Goal: Task Accomplishment & Management: Complete application form

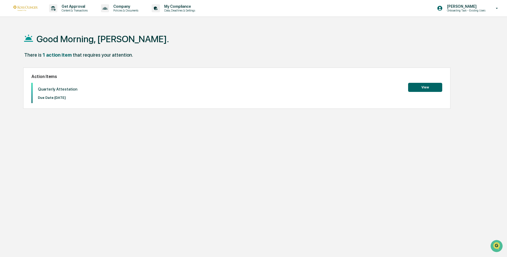
click at [420, 86] on button "View" at bounding box center [425, 87] width 34 height 9
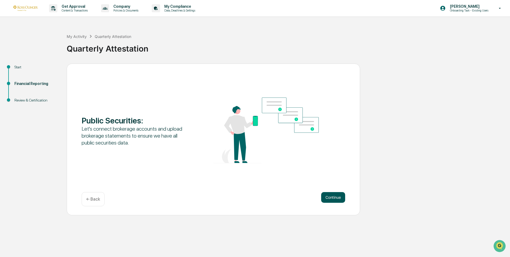
click at [340, 198] on button "Continue" at bounding box center [333, 197] width 24 height 11
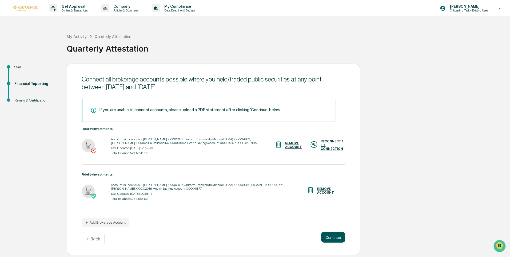
click at [335, 235] on button "Continue" at bounding box center [333, 236] width 24 height 11
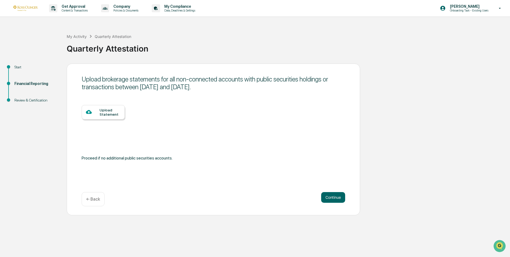
click at [109, 113] on div "Upload Statement" at bounding box center [109, 112] width 21 height 9
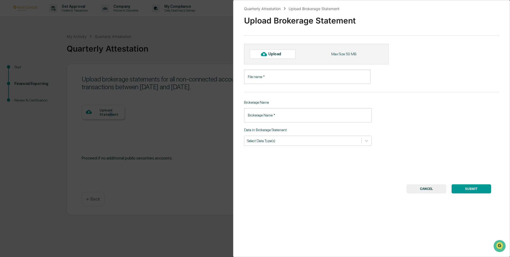
click at [273, 54] on div "Upload" at bounding box center [276, 54] width 17 height 4
type input "**********"
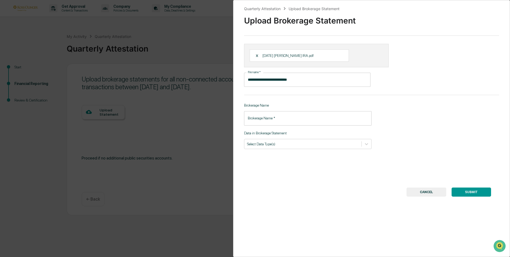
click at [289, 117] on input "Brokerage Name   *" at bounding box center [307, 118] width 127 height 14
type input "**********"
click at [309, 141] on div "Select Data Type(s)" at bounding box center [302, 143] width 117 height 7
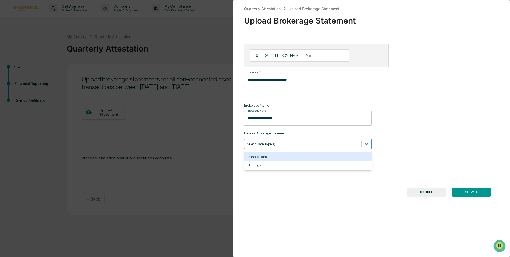
click at [285, 155] on div "Transactions" at bounding box center [307, 156] width 127 height 9
click at [366, 144] on icon at bounding box center [366, 143] width 5 height 5
click at [364, 143] on icon at bounding box center [366, 143] width 5 height 5
click at [334, 156] on div "Holdings" at bounding box center [307, 156] width 127 height 9
click at [469, 191] on button "SUBMIT" at bounding box center [470, 191] width 39 height 9
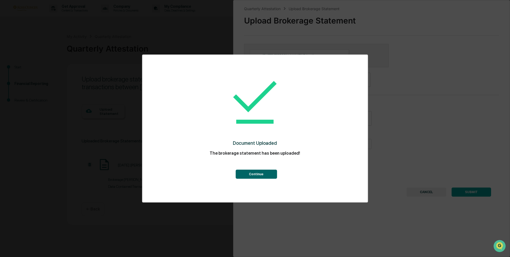
click at [262, 176] on button "Continue" at bounding box center [255, 173] width 41 height 9
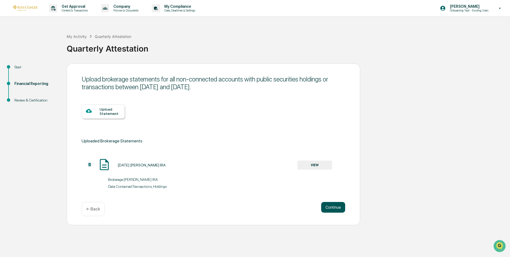
click at [334, 205] on button "Continue" at bounding box center [333, 207] width 24 height 11
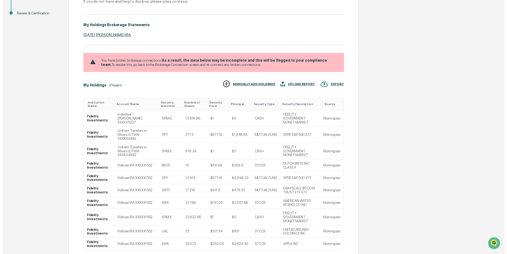
scroll to position [113, 0]
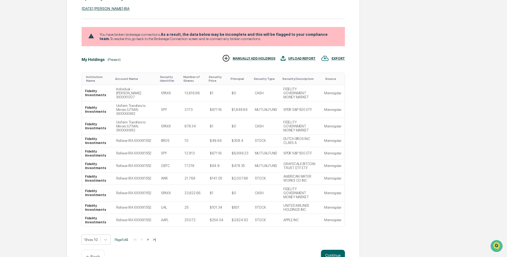
click at [95, 254] on p "← Back" at bounding box center [93, 256] width 14 height 5
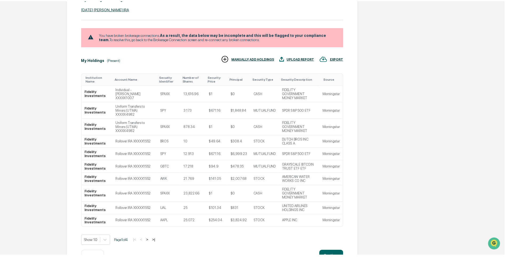
scroll to position [0, 0]
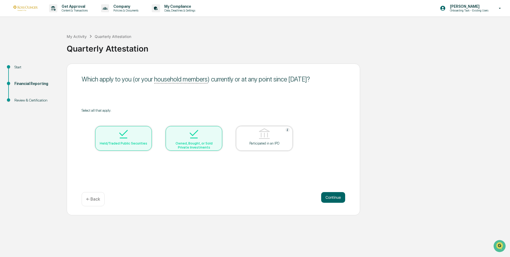
click at [94, 204] on div "← Back" at bounding box center [93, 199] width 23 height 14
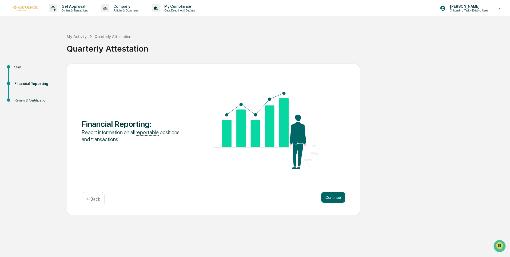
click at [90, 202] on div "← Back" at bounding box center [93, 199] width 23 height 14
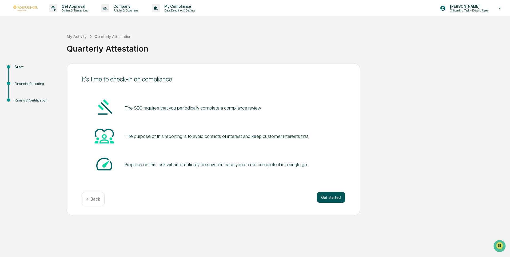
click at [333, 193] on button "Get started" at bounding box center [331, 197] width 28 height 11
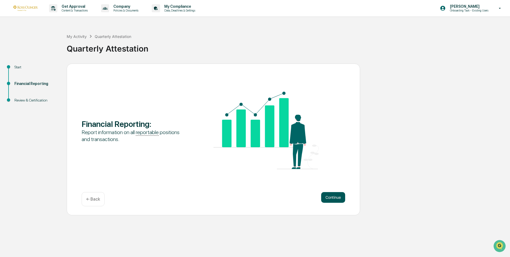
click at [334, 195] on button "Continue" at bounding box center [333, 197] width 24 height 11
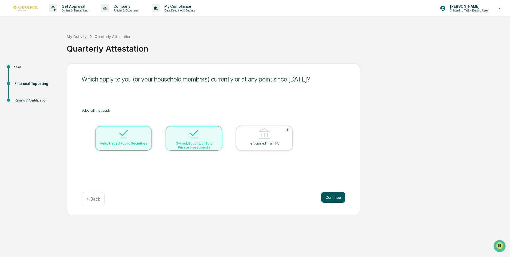
click at [335, 197] on button "Continue" at bounding box center [333, 197] width 24 height 11
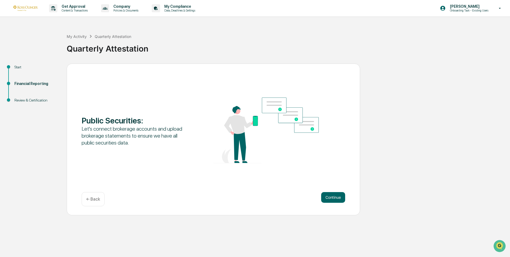
click at [335, 197] on button "Continue" at bounding box center [333, 197] width 24 height 11
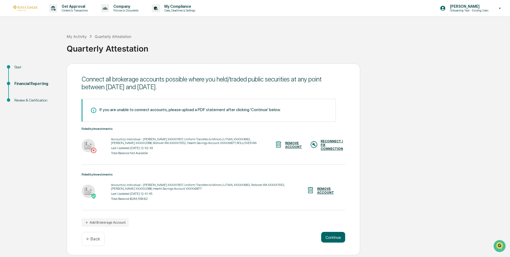
click at [288, 143] on div "REMOVE ACCOUNT" at bounding box center [293, 144] width 17 height 7
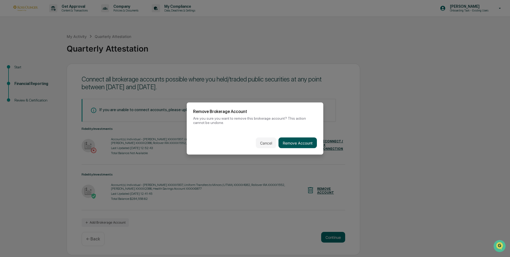
click at [305, 140] on button "Remove Account" at bounding box center [297, 142] width 38 height 11
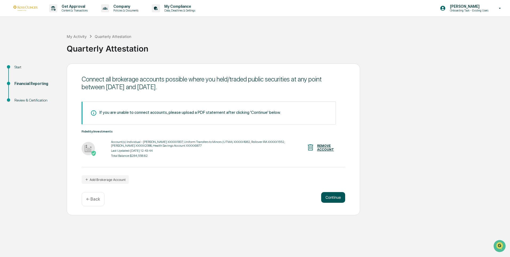
click at [334, 198] on button "Continue" at bounding box center [333, 197] width 24 height 11
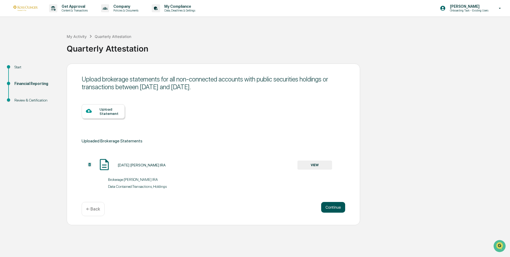
click at [334, 205] on button "Continue" at bounding box center [333, 207] width 24 height 11
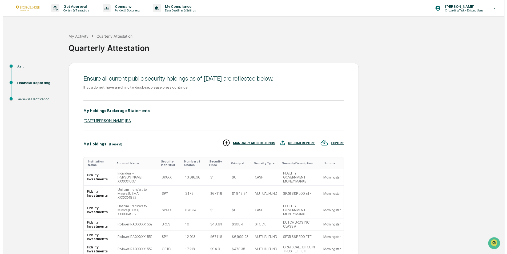
scroll to position [86, 0]
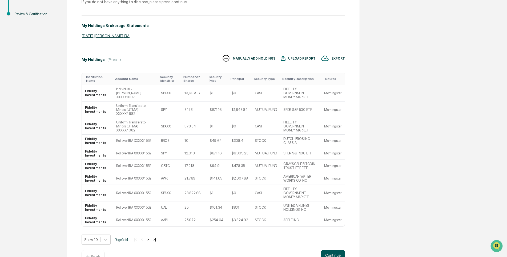
click at [328, 249] on button "Continue" at bounding box center [333, 254] width 24 height 11
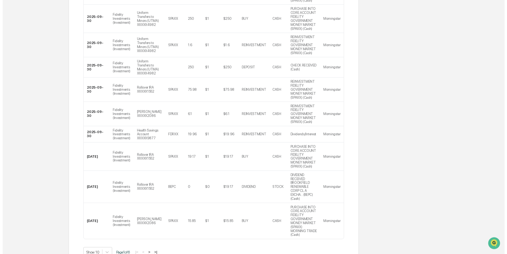
scroll to position [198, 0]
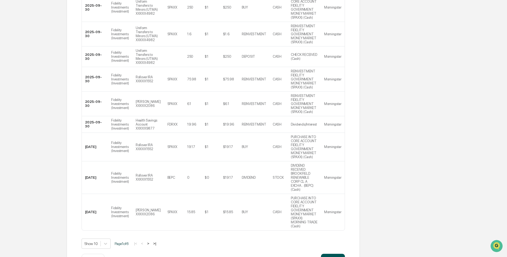
click at [335, 253] on button "Continue" at bounding box center [333, 258] width 24 height 11
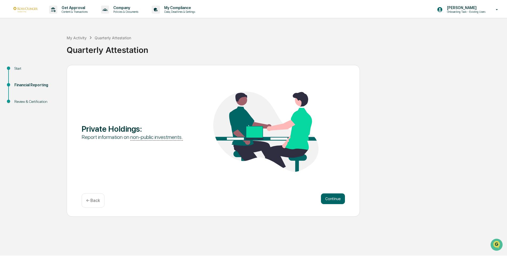
scroll to position [0, 0]
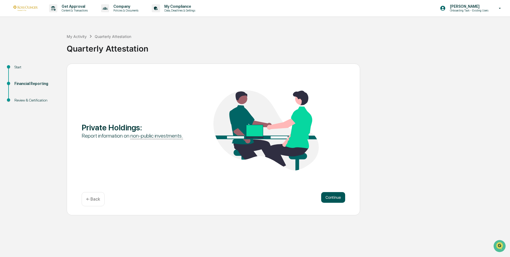
click at [333, 197] on button "Continue" at bounding box center [333, 197] width 24 height 11
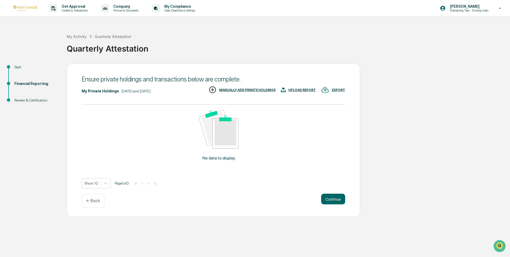
click at [93, 202] on p "← Back" at bounding box center [93, 200] width 14 height 5
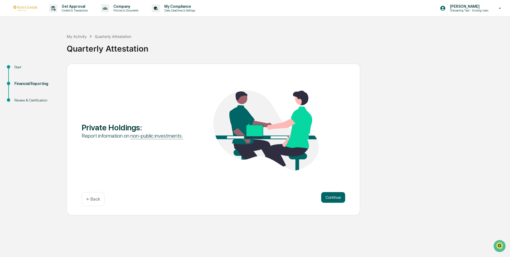
click at [93, 202] on div "← Back" at bounding box center [93, 199] width 23 height 14
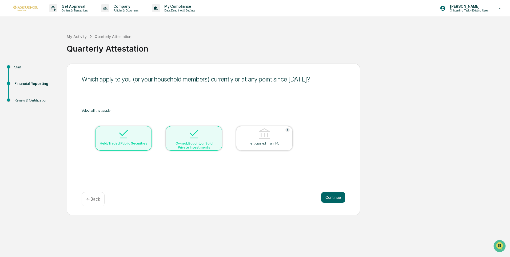
click at [93, 201] on p "← Back" at bounding box center [93, 198] width 14 height 5
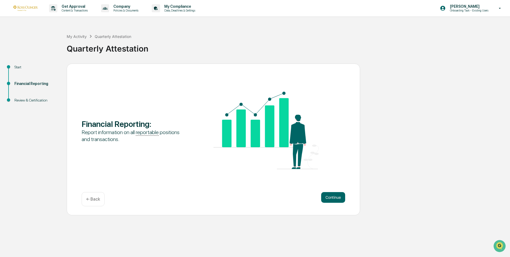
click at [90, 197] on p "← Back" at bounding box center [93, 198] width 14 height 5
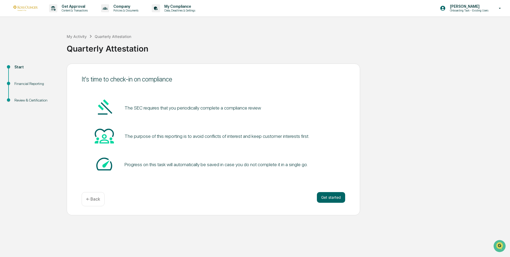
click at [92, 197] on p "← Back" at bounding box center [93, 198] width 14 height 5
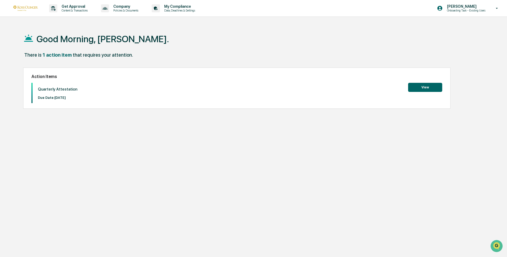
click at [425, 90] on button "View" at bounding box center [425, 87] width 34 height 9
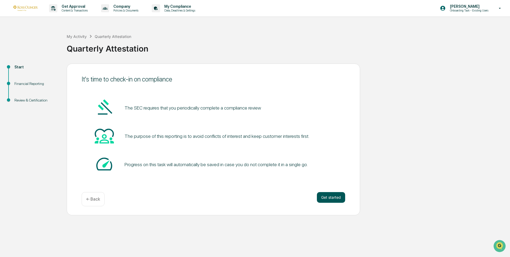
click at [337, 197] on button "Get started" at bounding box center [331, 197] width 28 height 11
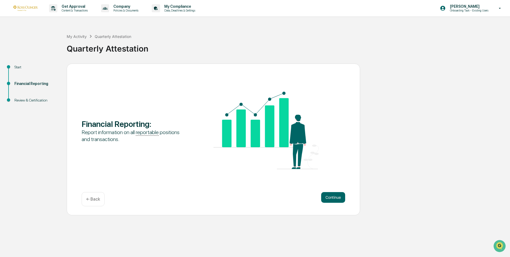
click at [337, 197] on button "Continue" at bounding box center [333, 197] width 24 height 11
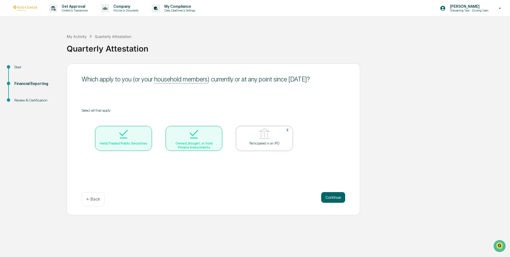
click at [209, 143] on div "Owned, Bought, or Sold Private Investments" at bounding box center [194, 145] width 48 height 8
click at [197, 139] on img at bounding box center [193, 133] width 13 height 13
click at [334, 199] on button "Continue" at bounding box center [333, 197] width 24 height 11
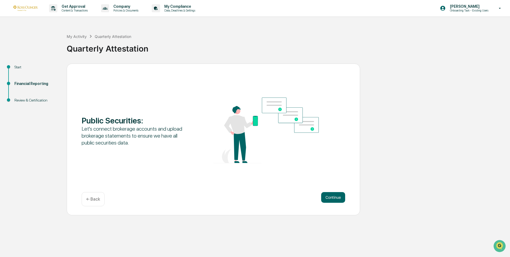
click at [334, 199] on button "Continue" at bounding box center [333, 197] width 24 height 11
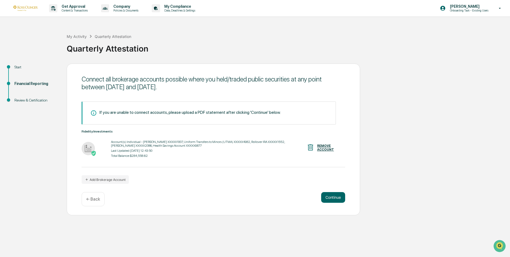
click at [334, 199] on button "Continue" at bounding box center [333, 197] width 24 height 11
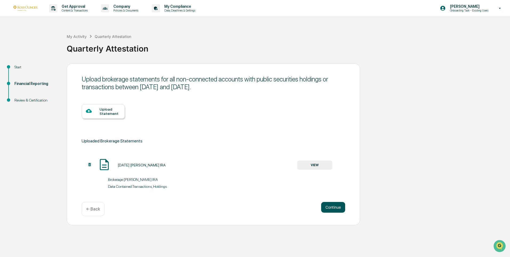
click at [334, 209] on button "Continue" at bounding box center [333, 207] width 24 height 11
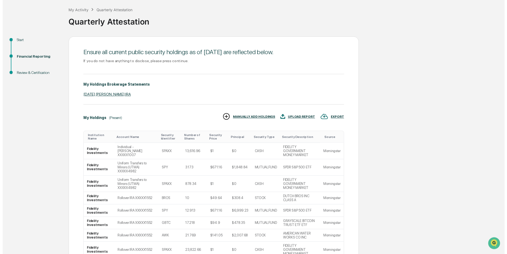
scroll to position [86, 0]
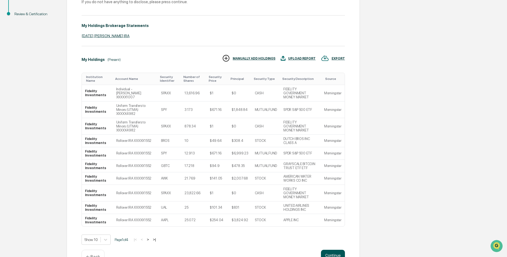
click at [321, 249] on button "Continue" at bounding box center [333, 254] width 24 height 11
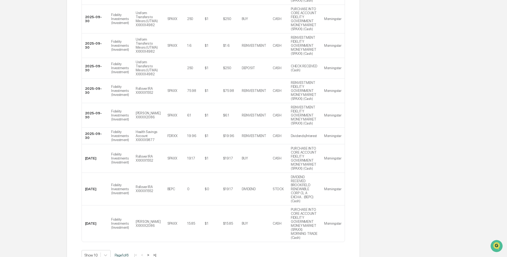
scroll to position [198, 0]
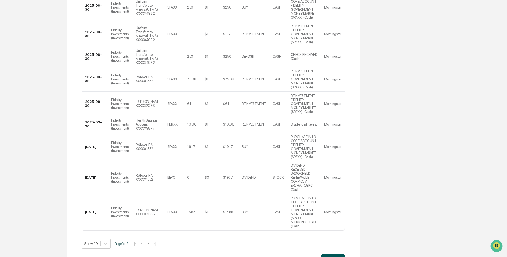
click at [343, 253] on button "Continue" at bounding box center [333, 258] width 24 height 11
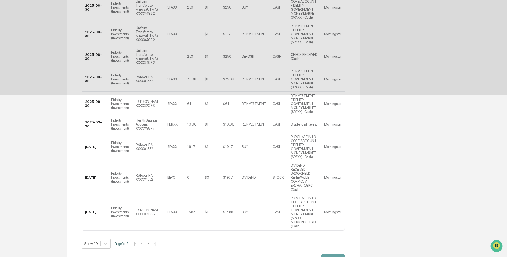
scroll to position [0, 0]
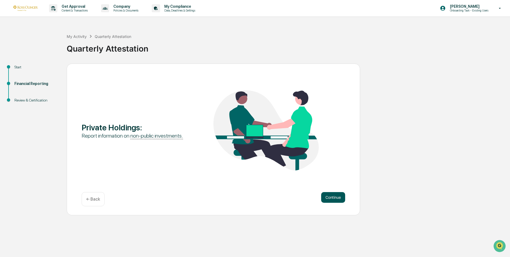
click at [340, 198] on button "Continue" at bounding box center [333, 197] width 24 height 11
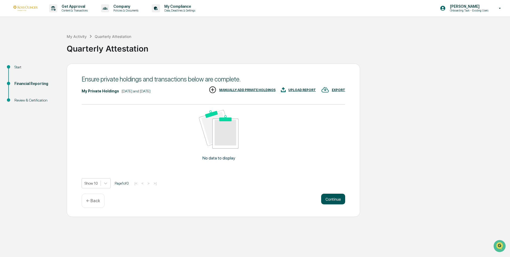
click at [331, 200] on button "Continue" at bounding box center [333, 198] width 24 height 11
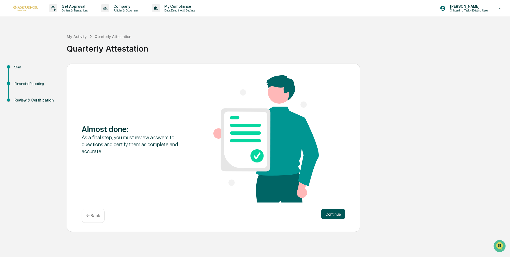
click at [338, 215] on button "Continue" at bounding box center [333, 213] width 24 height 11
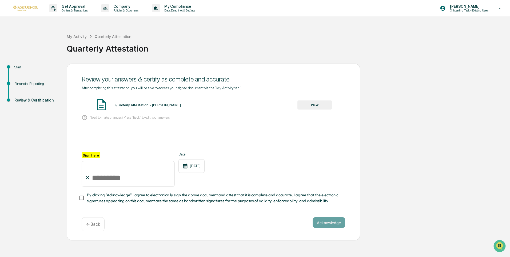
click at [114, 179] on input "Sign here" at bounding box center [128, 174] width 93 height 26
type input "**********"
click at [330, 222] on button "Acknowledge" at bounding box center [329, 222] width 33 height 11
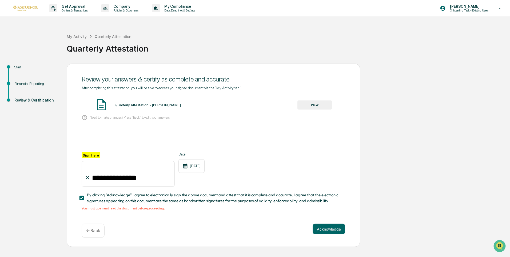
click at [158, 103] on div "Quarterly Attestation - [PERSON_NAME]" at bounding box center [148, 105] width 66 height 4
click at [322, 102] on button "VIEW" at bounding box center [314, 104] width 35 height 9
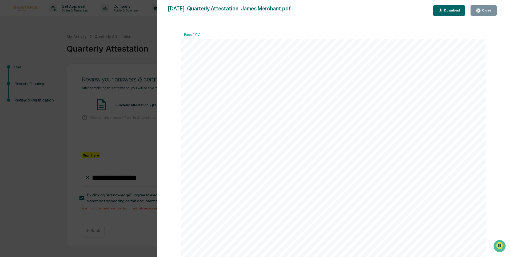
click at [484, 9] on div "Close" at bounding box center [486, 11] width 10 height 4
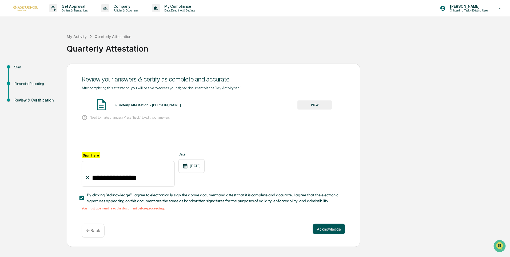
click at [324, 233] on button "Acknowledge" at bounding box center [329, 228] width 33 height 11
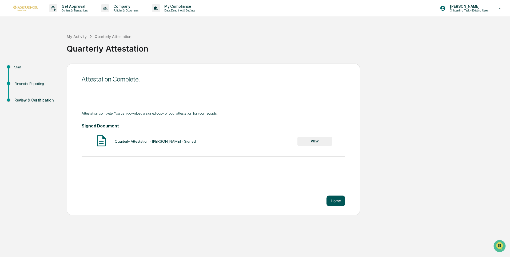
click at [341, 199] on button "Home" at bounding box center [335, 200] width 19 height 11
